Goal: Transaction & Acquisition: Book appointment/travel/reservation

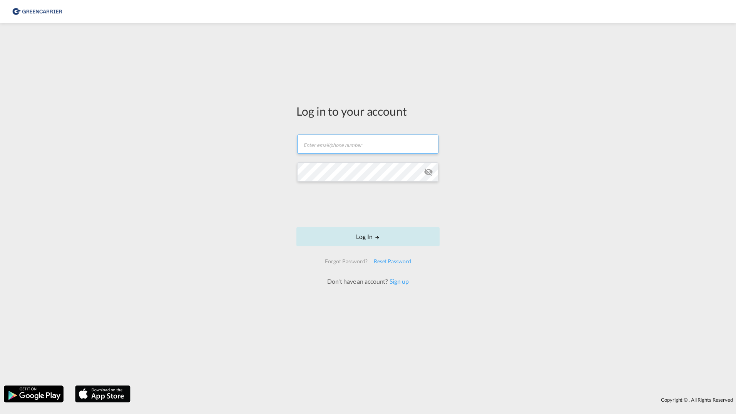
type input "filip.pehrsson@greencarrier.com"
click at [340, 238] on button "Log In" at bounding box center [367, 236] width 143 height 19
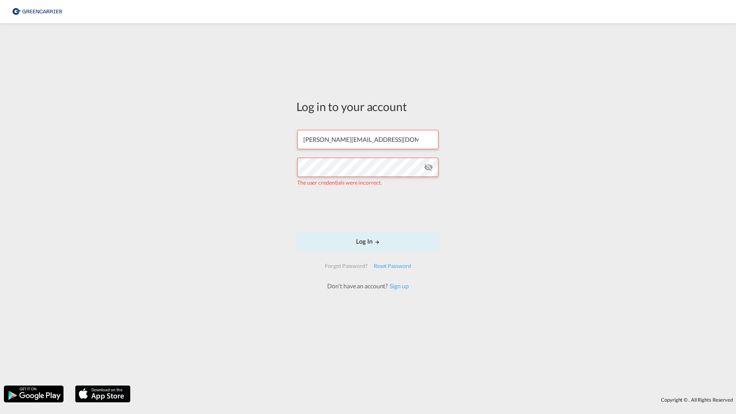
click at [191, 185] on div "Log in to your account filip.pehrsson@greencarrier.com The user credentials wer…" at bounding box center [368, 204] width 736 height 354
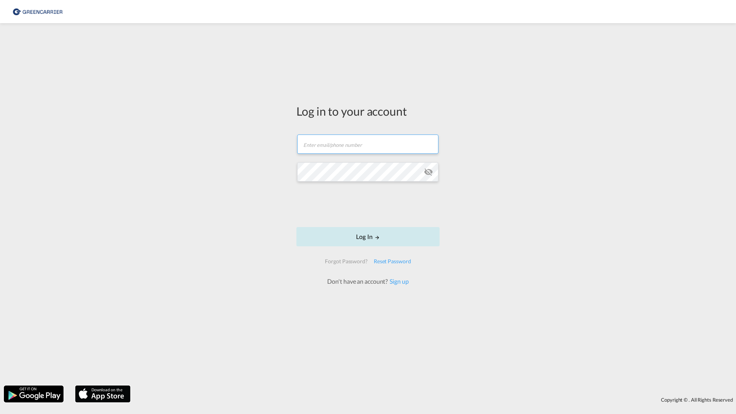
type input "[PERSON_NAME][EMAIL_ADDRESS][DOMAIN_NAME]"
click at [320, 232] on button "Log In" at bounding box center [367, 236] width 143 height 19
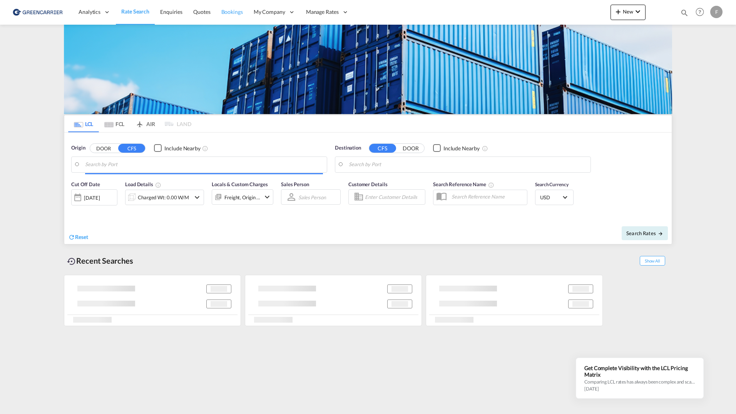
click at [226, 13] on span "Bookings" at bounding box center [232, 11] width 22 height 7
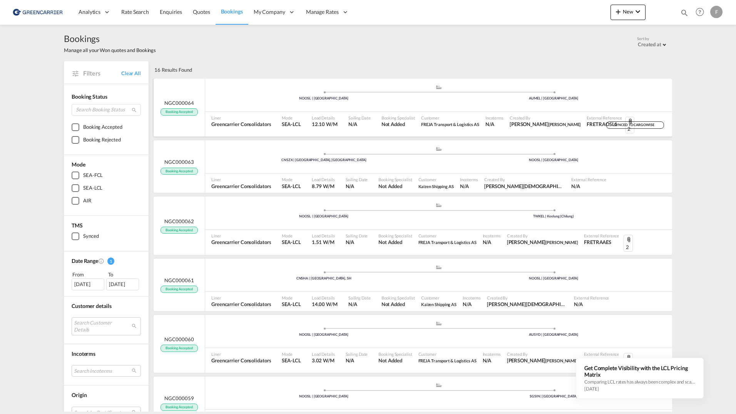
click at [251, 102] on div ".a{fill:#aaa8ad;} .a{fill:#aaa8ad;} NOOSL | Oslo AUMEL | Melbourne" at bounding box center [438, 95] width 467 height 23
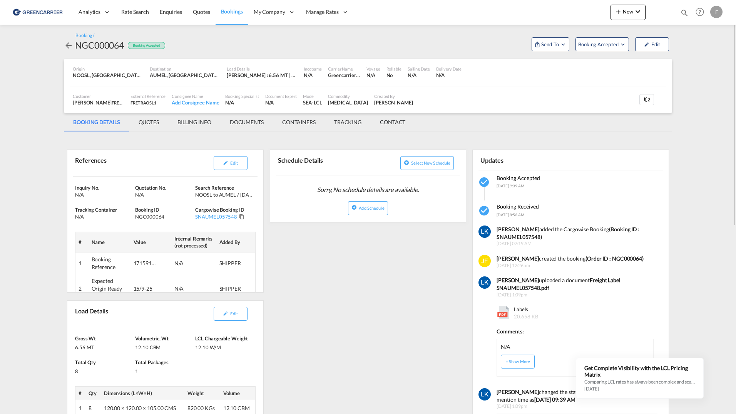
click at [144, 121] on md-tab-item "QUOTES" at bounding box center [148, 122] width 39 height 18
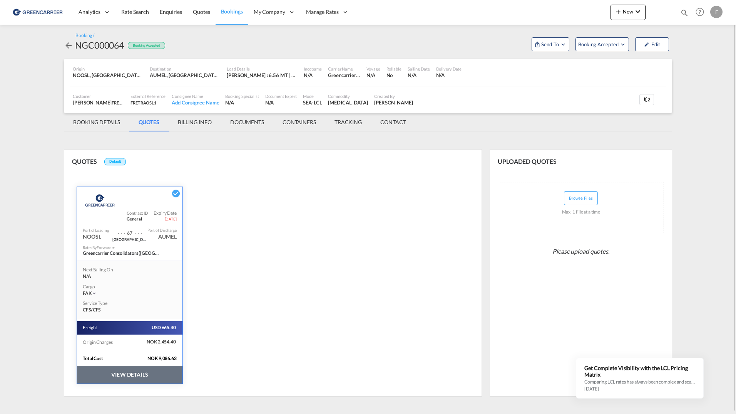
click at [149, 372] on button "VIEW DETAILS" at bounding box center [130, 374] width 106 height 18
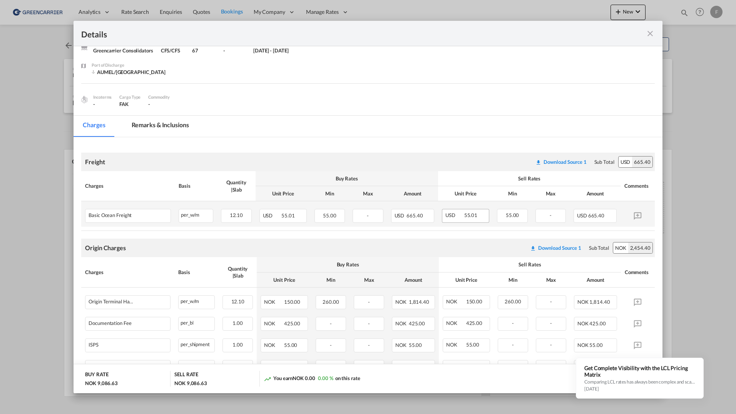
scroll to position [76, 0]
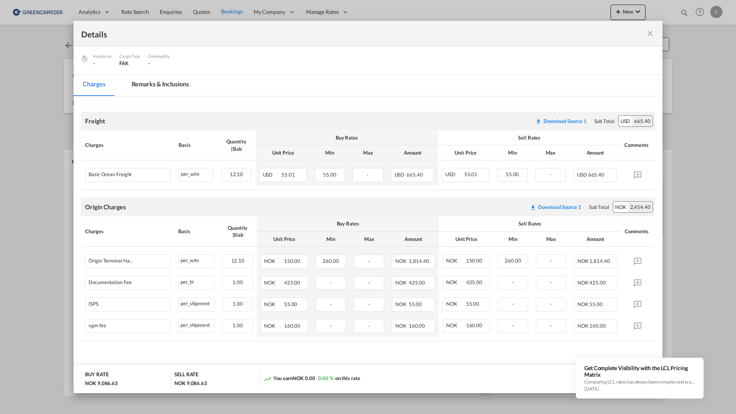
click at [649, 35] on md-icon "icon-close fg-AAA8AD m-0 cursor" at bounding box center [650, 33] width 9 height 9
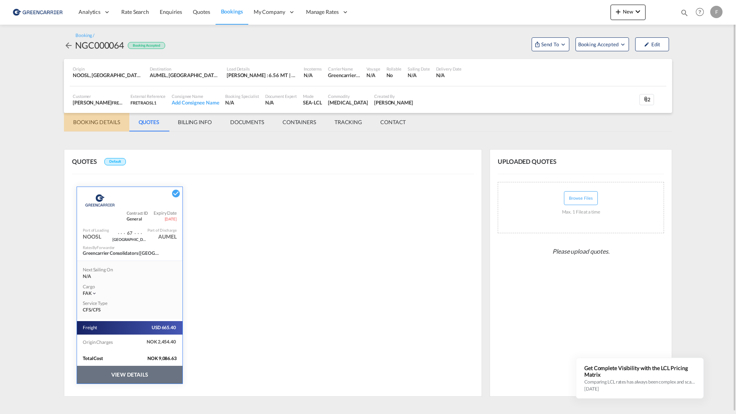
click at [90, 125] on md-tab-item "BOOKING DETAILS" at bounding box center [96, 122] width 65 height 18
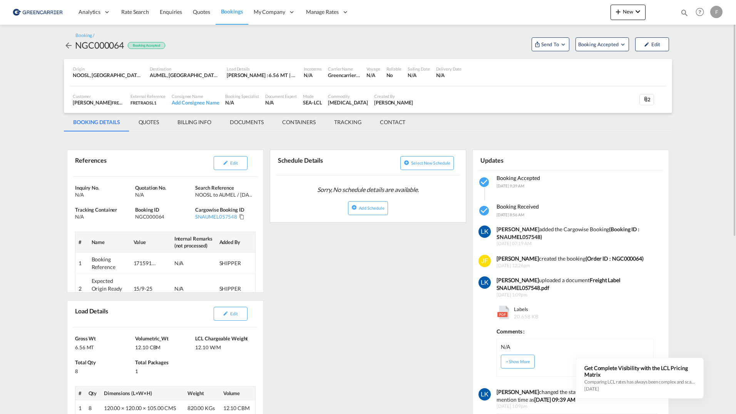
scroll to position [116, 0]
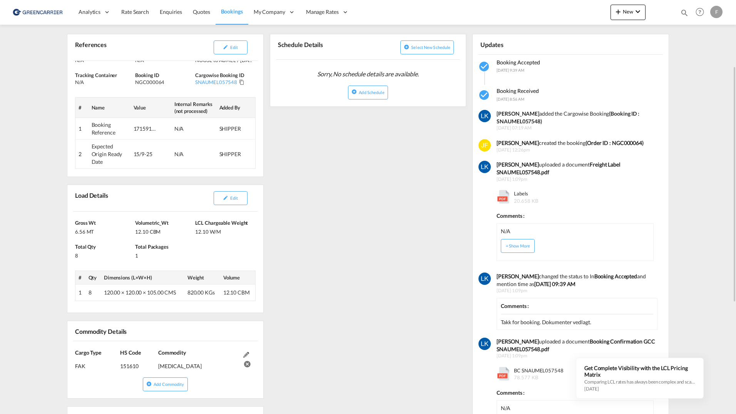
click at [45, 171] on md-content "Analytics Reports Dashboard Rate Search Enquiries Quotes Bookings" at bounding box center [368, 207] width 736 height 414
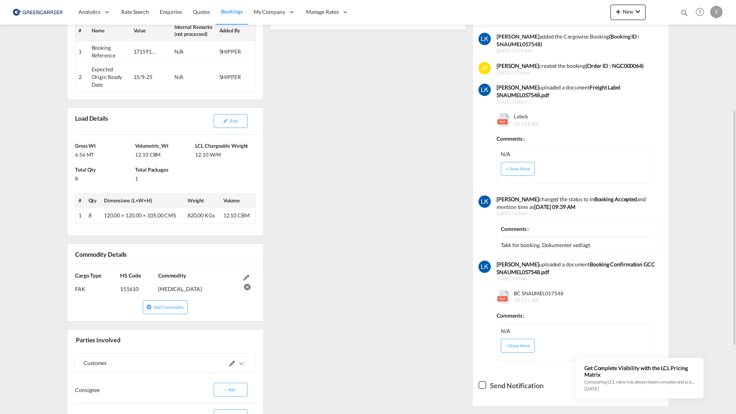
scroll to position [0, 0]
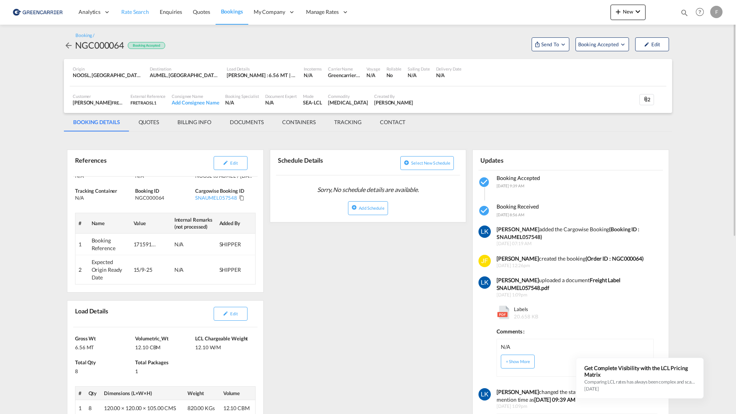
click at [135, 12] on span "Rate Search" at bounding box center [135, 11] width 28 height 7
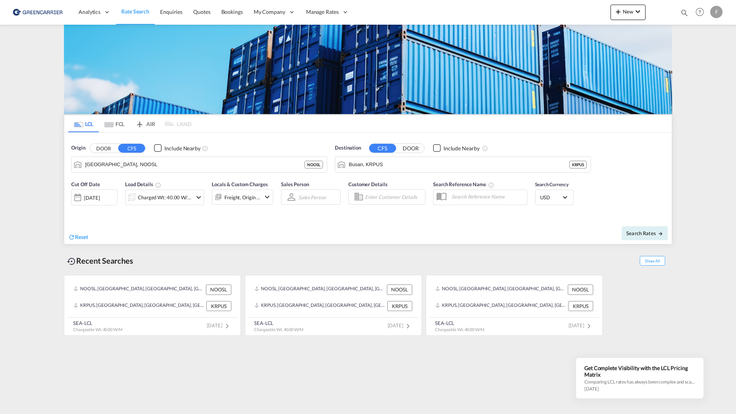
click at [652, 241] on div "Search Rates" at bounding box center [521, 233] width 302 height 22
click at [653, 235] on span "Search Rates" at bounding box center [644, 233] width 37 height 6
type input "NOOSL to KRPUS / 10 Sep 2025"
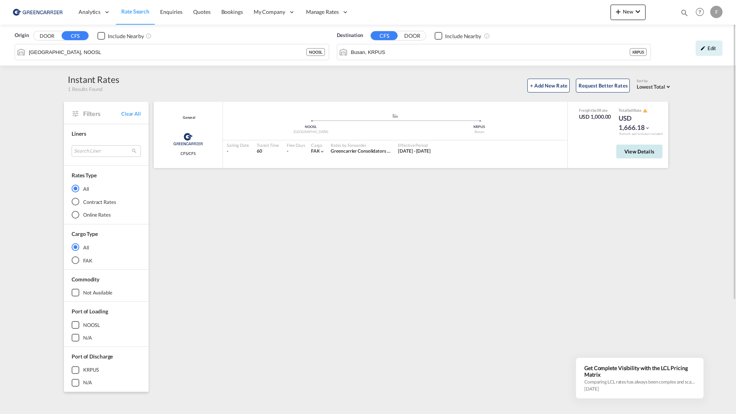
click at [633, 151] on span "View Details" at bounding box center [640, 151] width 30 height 6
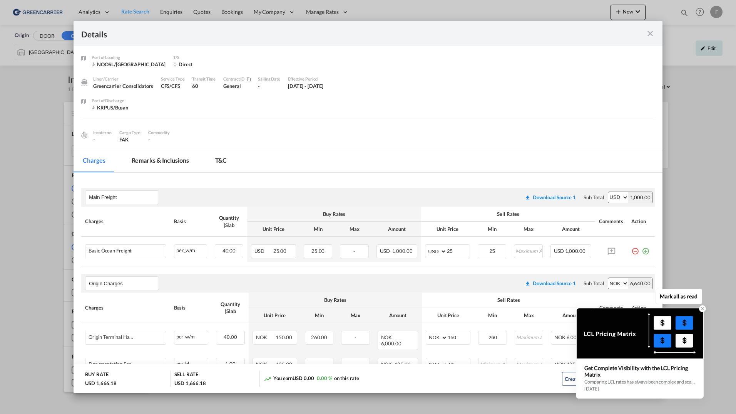
click at [703, 308] on icon at bounding box center [703, 308] width 3 height 3
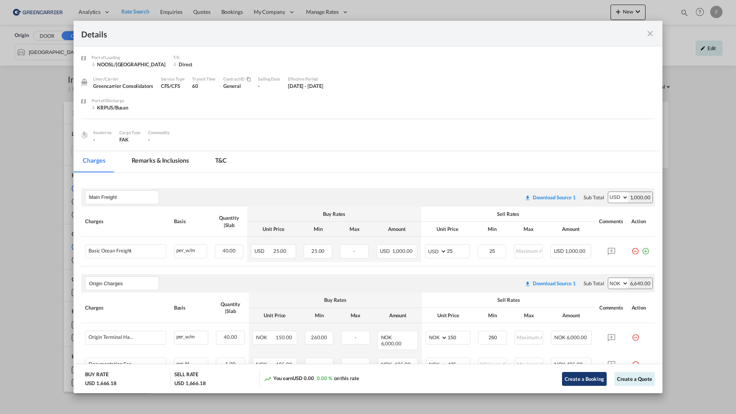
click at [586, 379] on button "Create a Booking" at bounding box center [584, 379] width 45 height 14
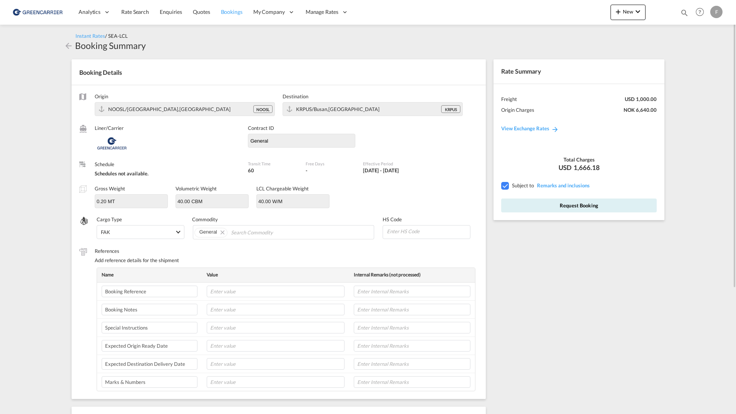
click at [231, 10] on span "Bookings" at bounding box center [232, 11] width 22 height 7
